Goal: Information Seeking & Learning: Learn about a topic

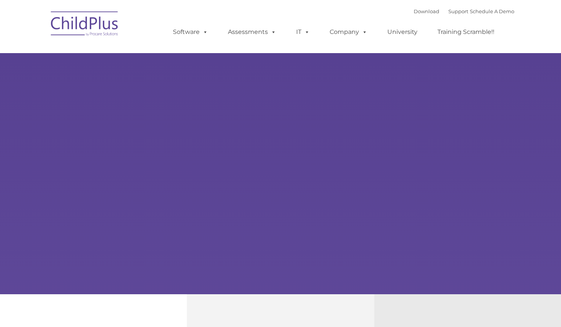
type input ""
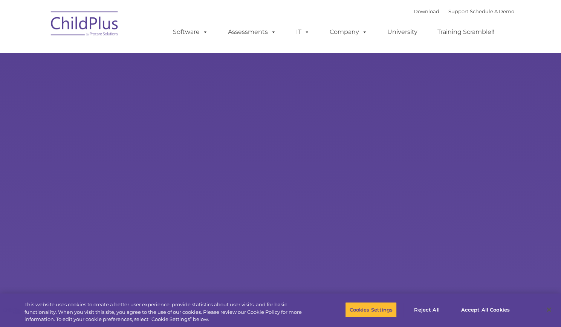
select select "MEDIUM"
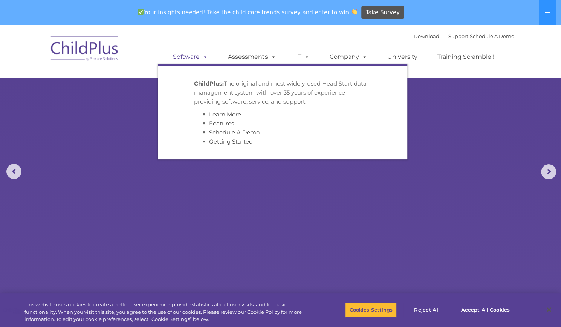
click at [199, 61] on link "Software" at bounding box center [190, 56] width 50 height 15
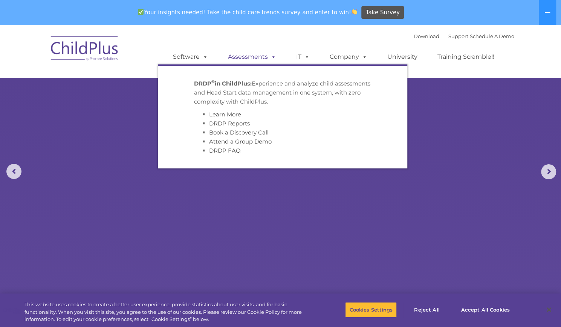
click at [237, 58] on link "Assessments" at bounding box center [252, 56] width 63 height 15
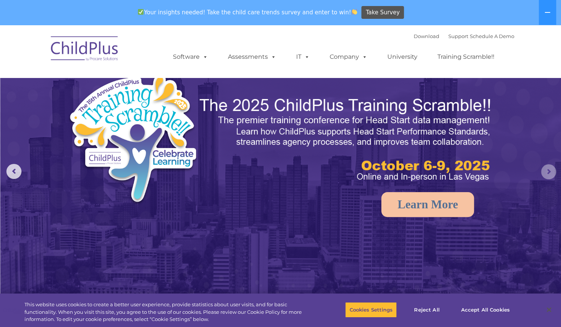
click at [552, 171] on rs-arrow at bounding box center [548, 171] width 15 height 15
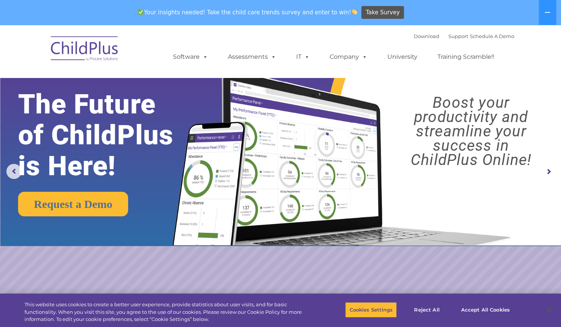
click at [550, 172] on rs-arrow at bounding box center [548, 171] width 15 height 15
click at [549, 170] on rs-arrow at bounding box center [548, 171] width 15 height 15
click at [551, 4] on button at bounding box center [547, 12] width 17 height 25
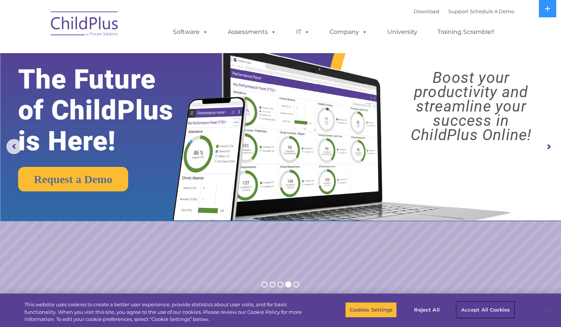
click at [468, 311] on button "Accept All Cookies" at bounding box center [485, 310] width 57 height 16
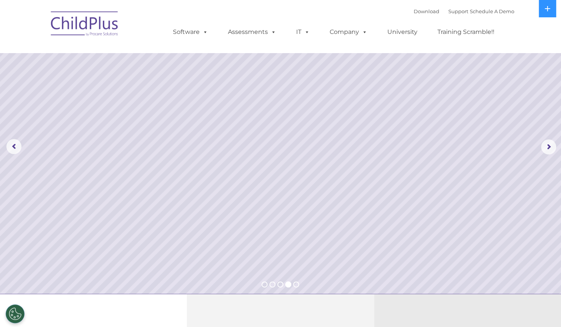
click at [104, 23] on img at bounding box center [84, 25] width 75 height 38
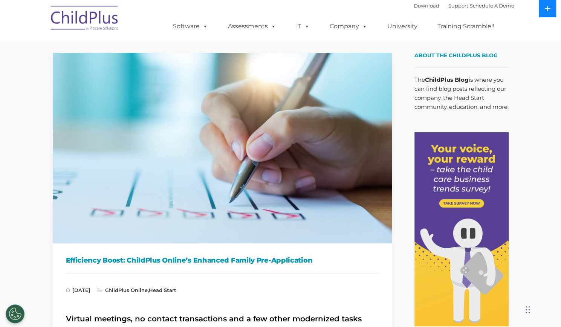
click at [545, 15] on button at bounding box center [547, 8] width 17 height 17
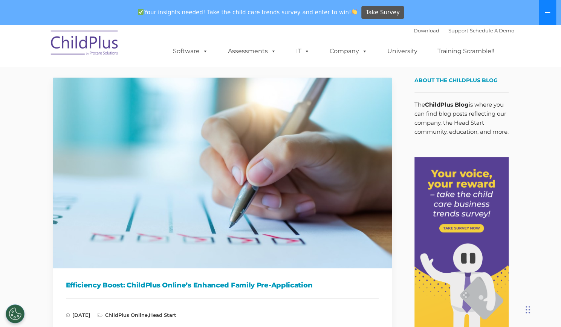
click at [545, 15] on icon at bounding box center [548, 12] width 6 height 6
